Goal: Task Accomplishment & Management: Complete application form

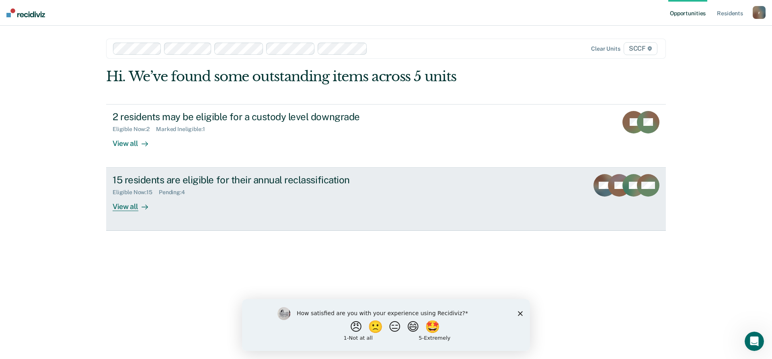
click at [126, 203] on div "View all" at bounding box center [135, 204] width 45 height 16
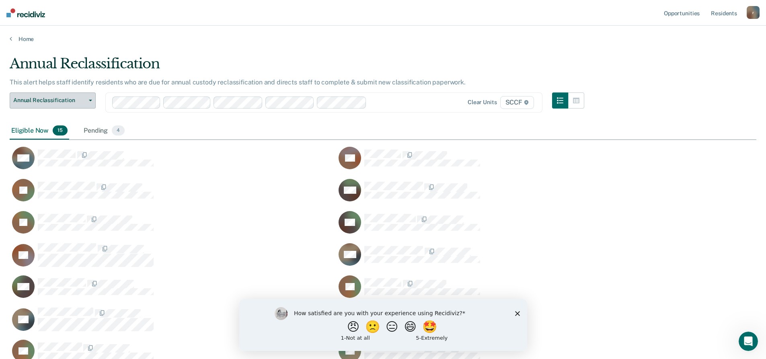
click at [61, 98] on span "Annual Reclassification" at bounding box center [49, 100] width 72 height 7
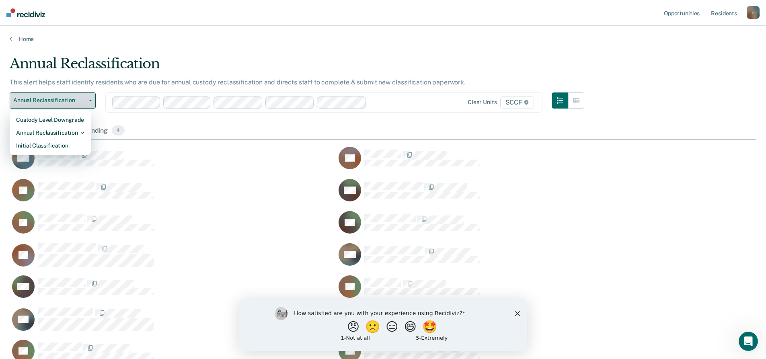
click at [62, 99] on span "Annual Reclassification" at bounding box center [49, 100] width 72 height 7
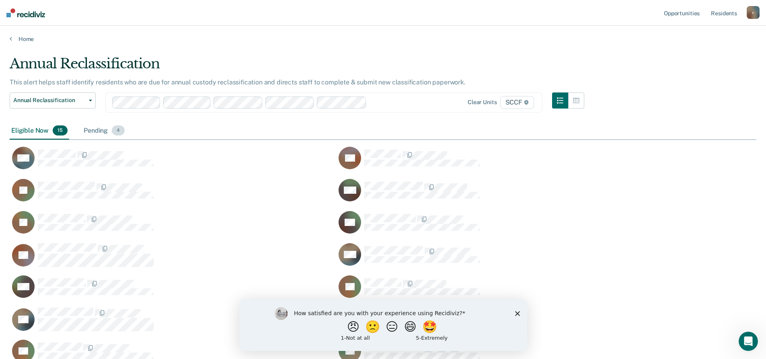
click at [107, 132] on div "Pending 4" at bounding box center [104, 131] width 44 height 18
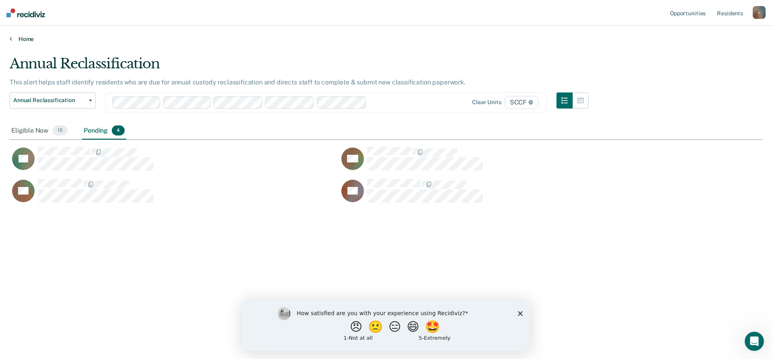
click at [12, 38] on link "Home" at bounding box center [386, 38] width 753 height 7
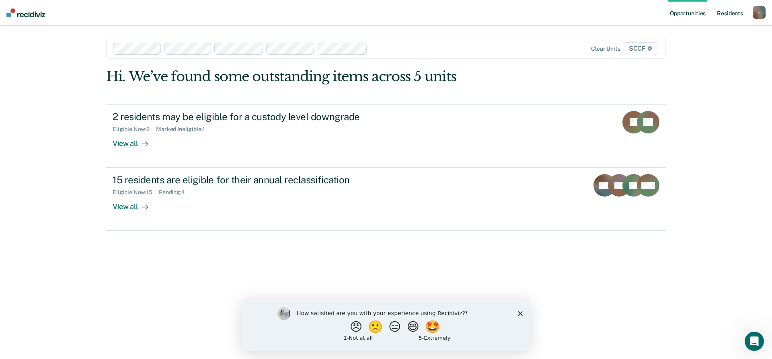
click at [737, 14] on link "Resident s" at bounding box center [730, 13] width 29 height 26
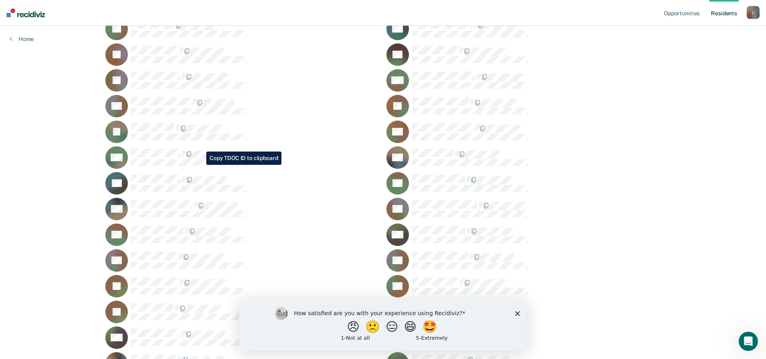
scroll to position [402, 0]
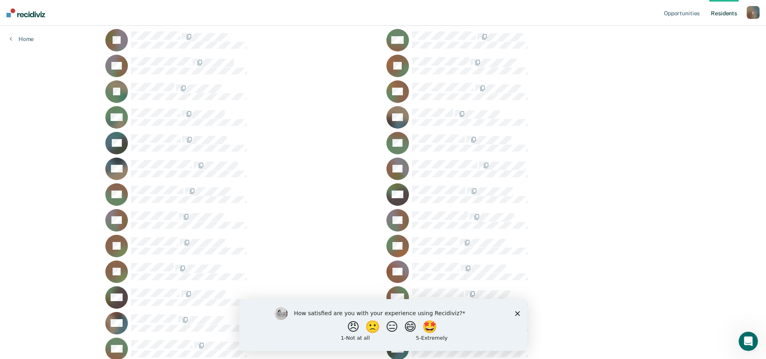
click at [519, 313] on icon "Close survey" at bounding box center [517, 313] width 5 height 5
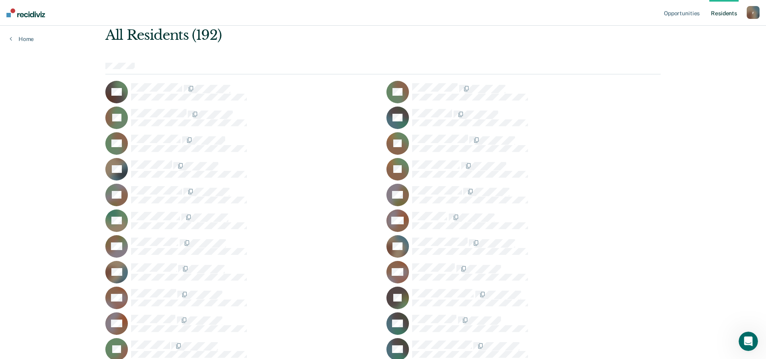
scroll to position [0, 0]
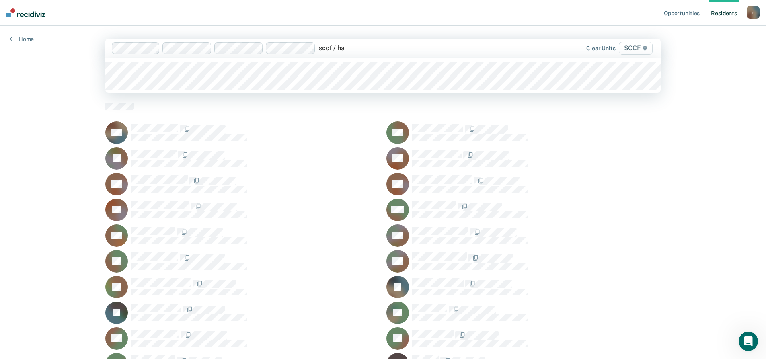
type input "sccf / ha1"
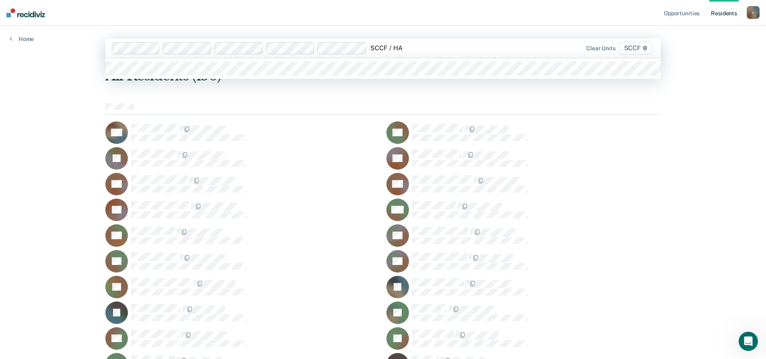
type input "SCCF / HA2"
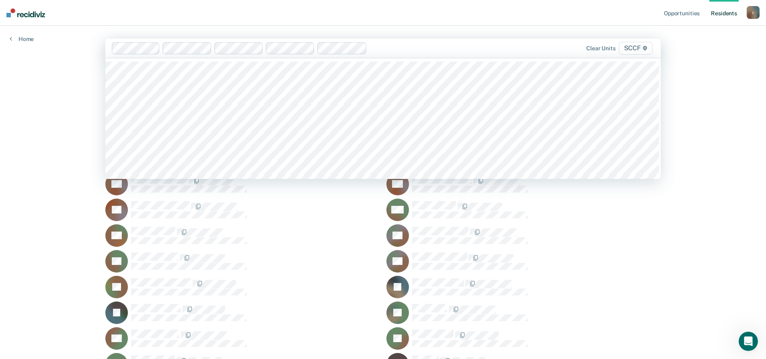
click at [373, 47] on div at bounding box center [430, 47] width 120 height 9
type input "SCCF"
click at [442, 44] on div at bounding box center [456, 47] width 69 height 9
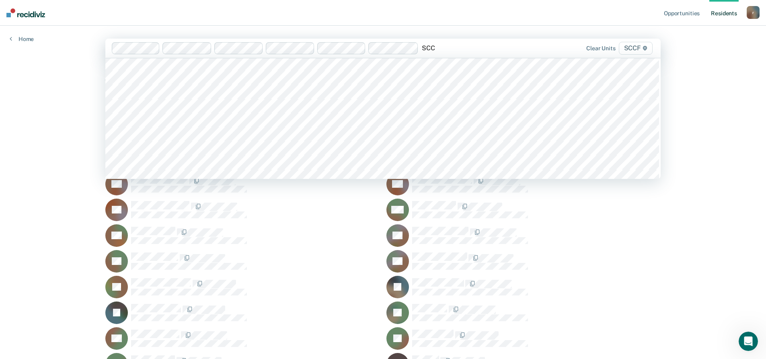
type input "SCCF"
click at [477, 47] on div at bounding box center [482, 47] width 18 height 9
type input "SCCF"
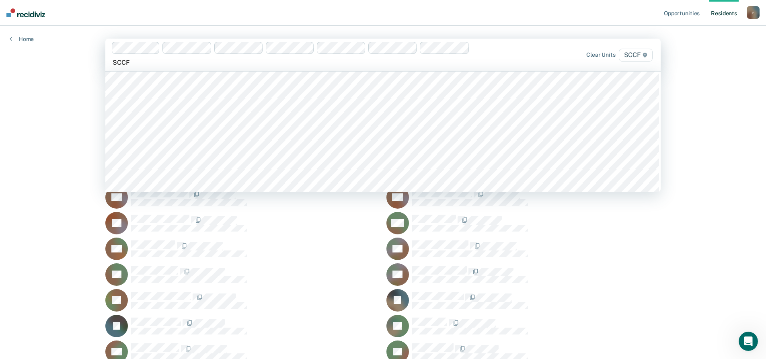
scroll to position [201, 0]
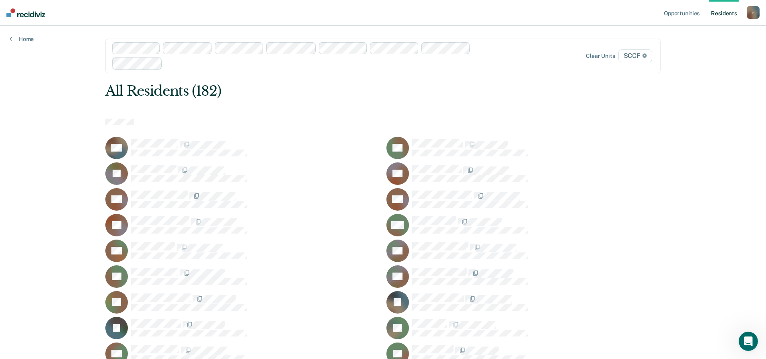
click at [274, 66] on div at bounding box center [328, 63] width 325 height 9
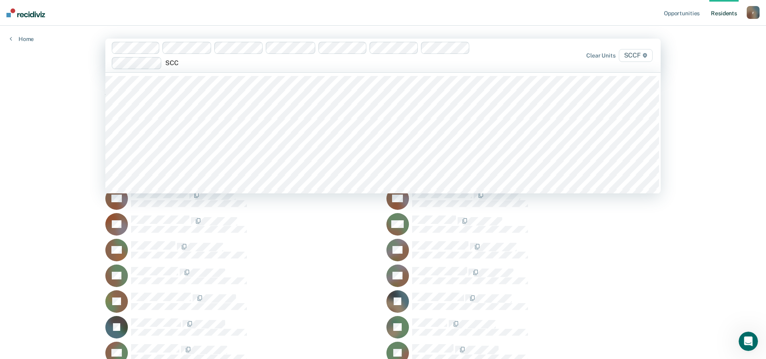
type input "SCCF"
click at [227, 62] on div at bounding box center [353, 62] width 274 height 9
type input "SCCF"
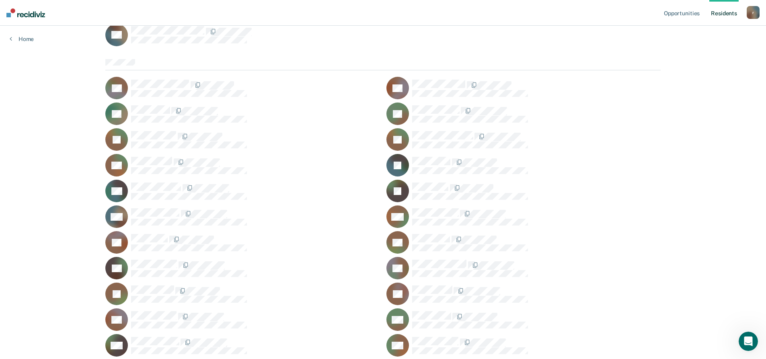
scroll to position [1167, 0]
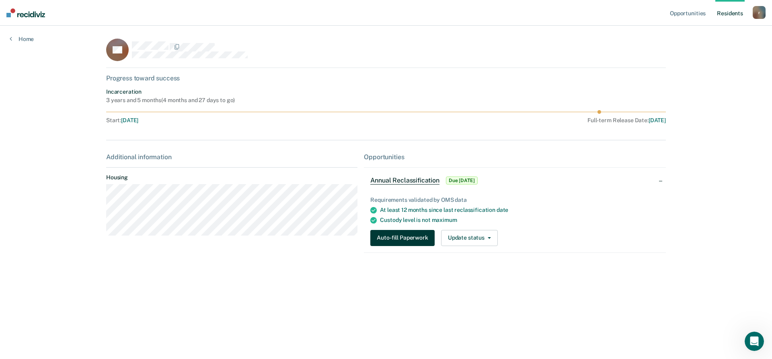
click at [413, 240] on button "Auto-fill Paperwork" at bounding box center [402, 238] width 64 height 16
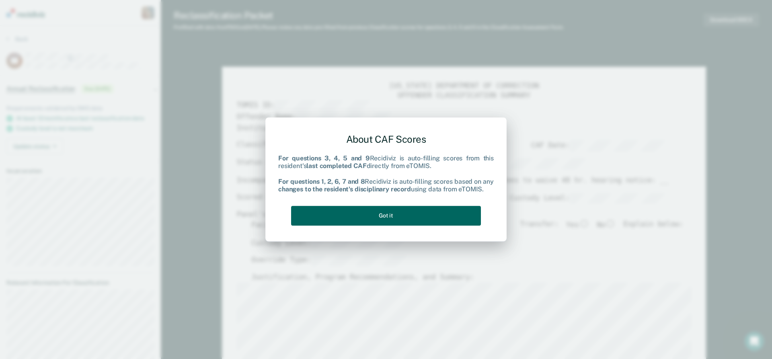
click at [407, 217] on button "Got it" at bounding box center [386, 216] width 190 height 20
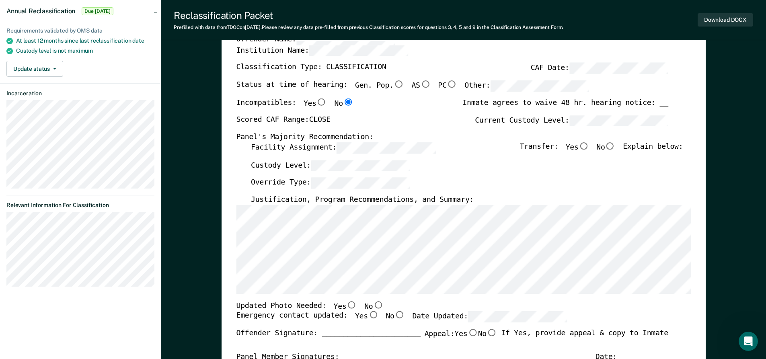
scroll to position [80, 0]
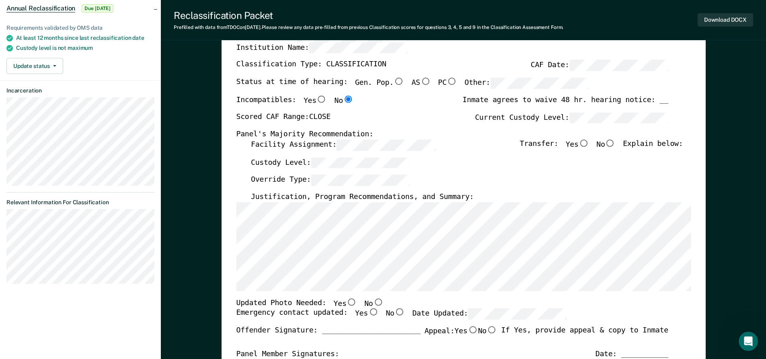
click at [615, 145] on input "No" at bounding box center [610, 143] width 10 height 7
type textarea "x"
radio input "true"
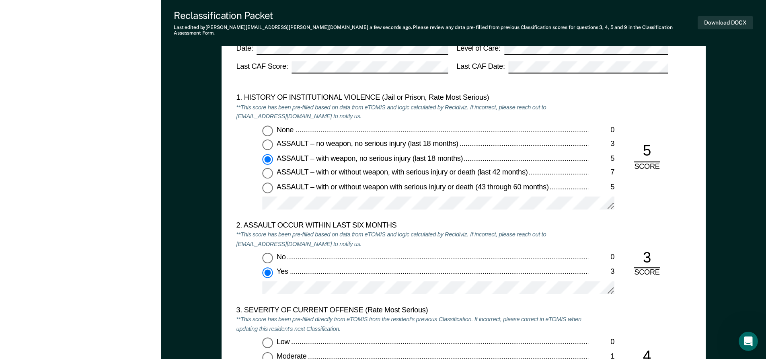
scroll to position [764, 0]
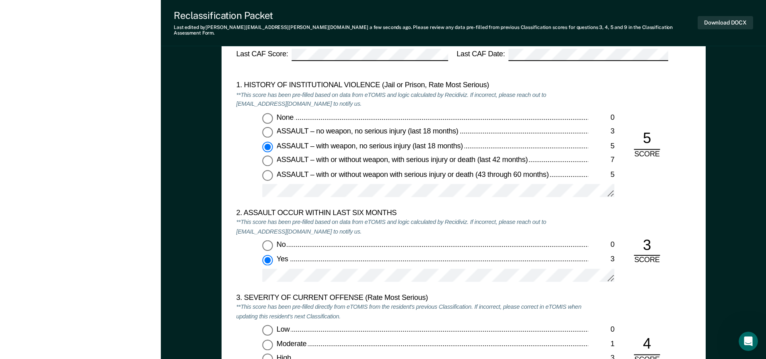
click at [268, 113] on input "None 0" at bounding box center [267, 118] width 10 height 10
type textarea "x"
radio input "true"
radio input "false"
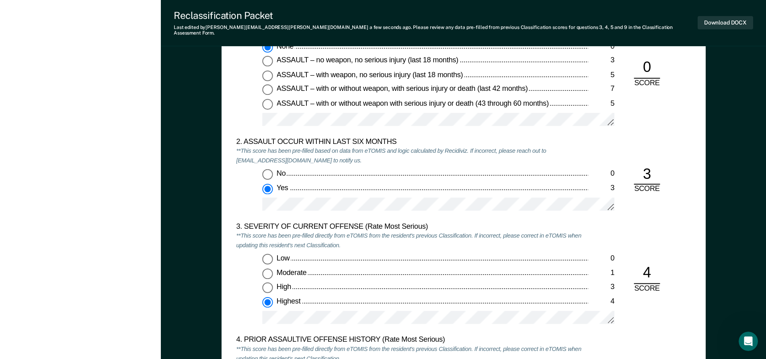
scroll to position [845, 0]
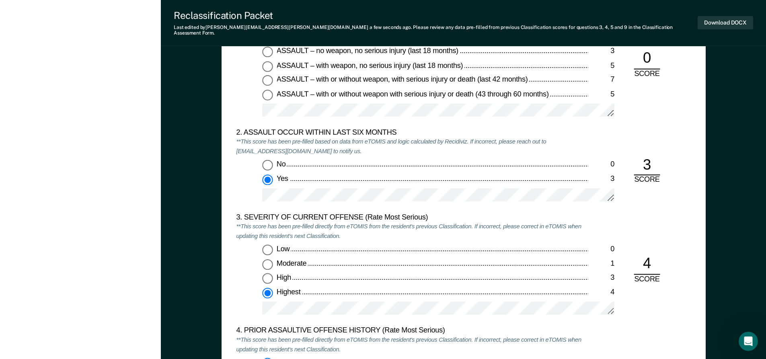
click at [270, 160] on input "No 0" at bounding box center [267, 165] width 10 height 10
type textarea "x"
radio input "true"
radio input "false"
type textarea "x"
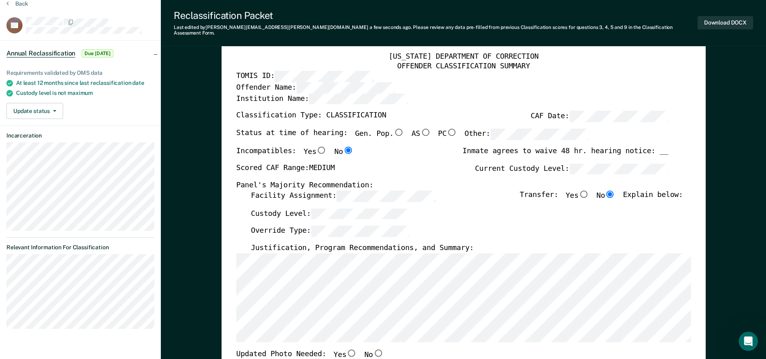
scroll to position [0, 0]
